Goal: Check status: Check status

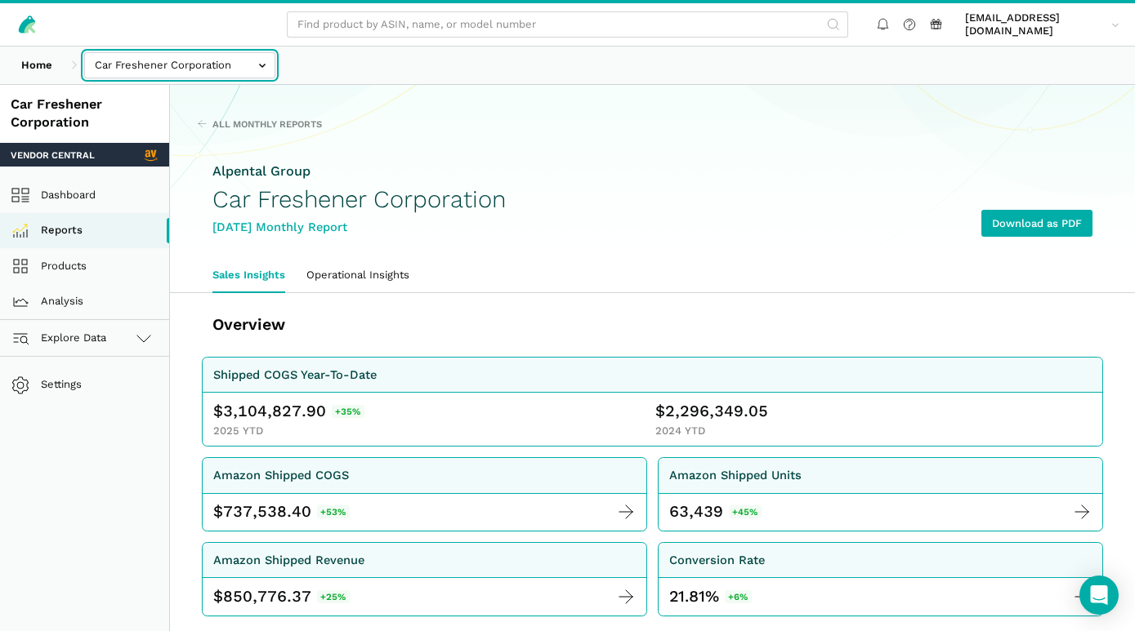
click at [239, 58] on input "text" at bounding box center [179, 65] width 191 height 27
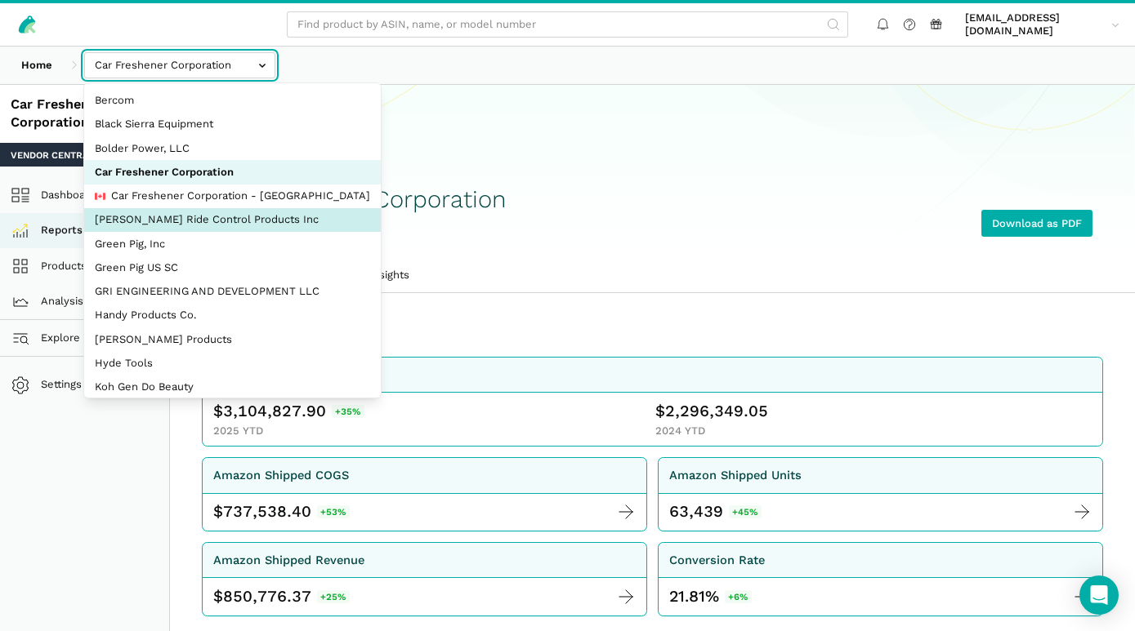
select select "Ko8rakMGZtY1QjyruUJxwLwP"
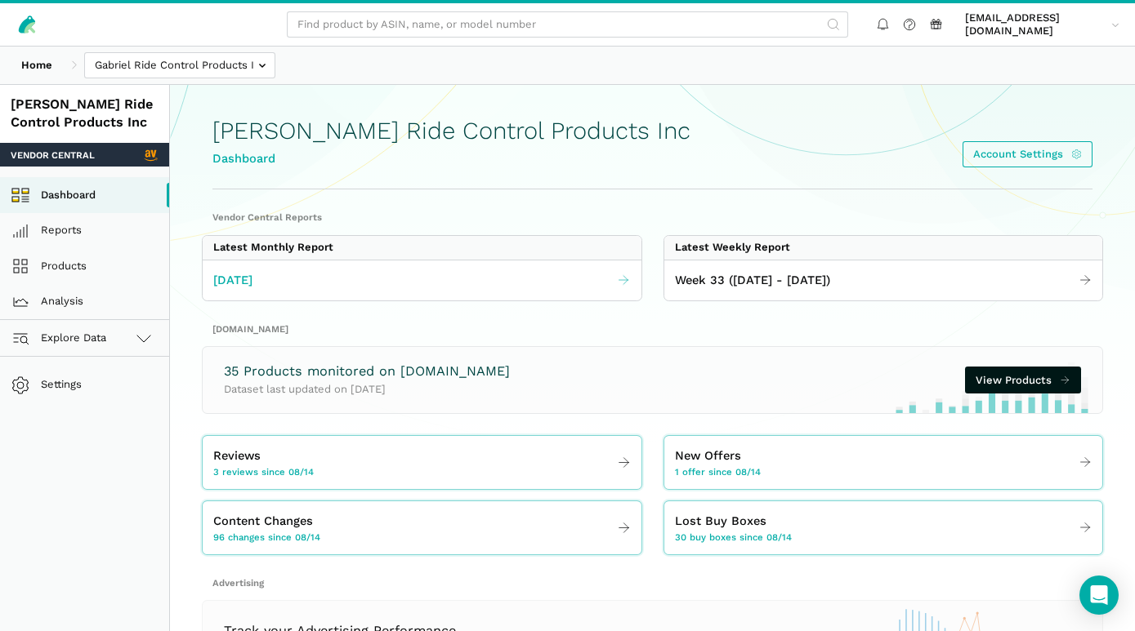
click at [239, 280] on span "[DATE]" at bounding box center [232, 280] width 39 height 19
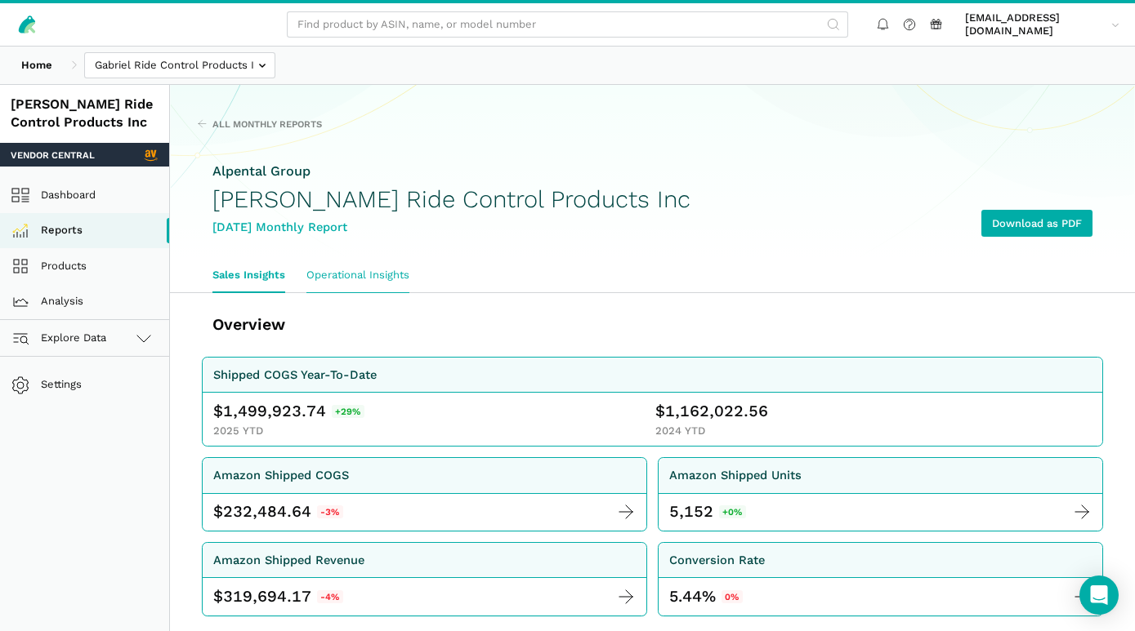
click at [376, 274] on link "Operational Insights" at bounding box center [358, 275] width 124 height 34
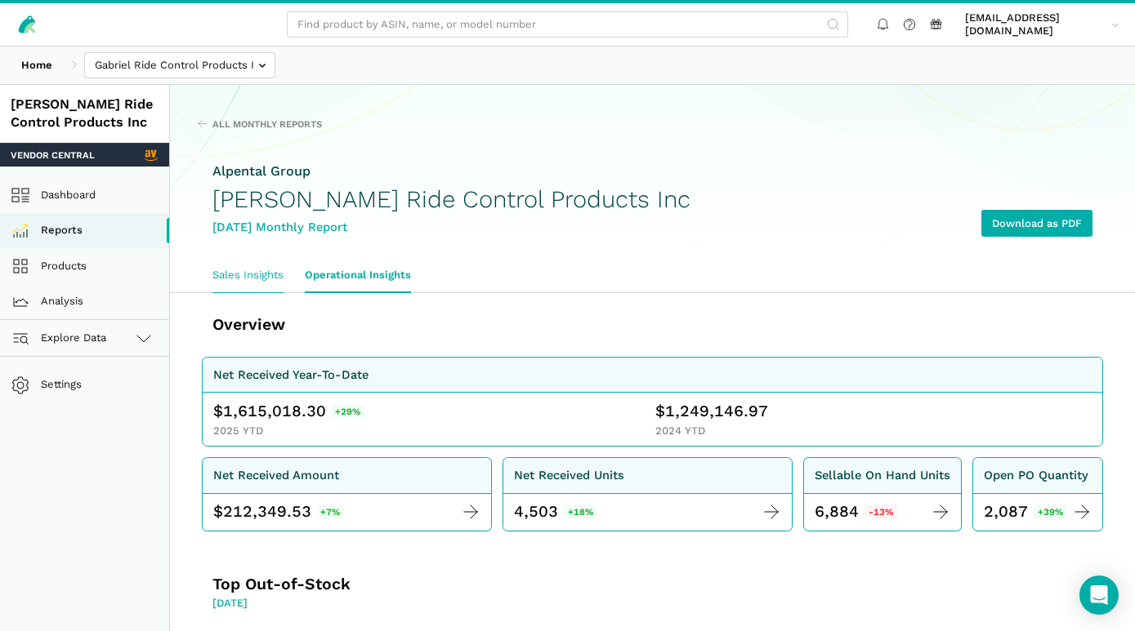
click at [249, 276] on link "Sales Insights" at bounding box center [248, 275] width 92 height 34
